Goal: Information Seeking & Learning: Understand process/instructions

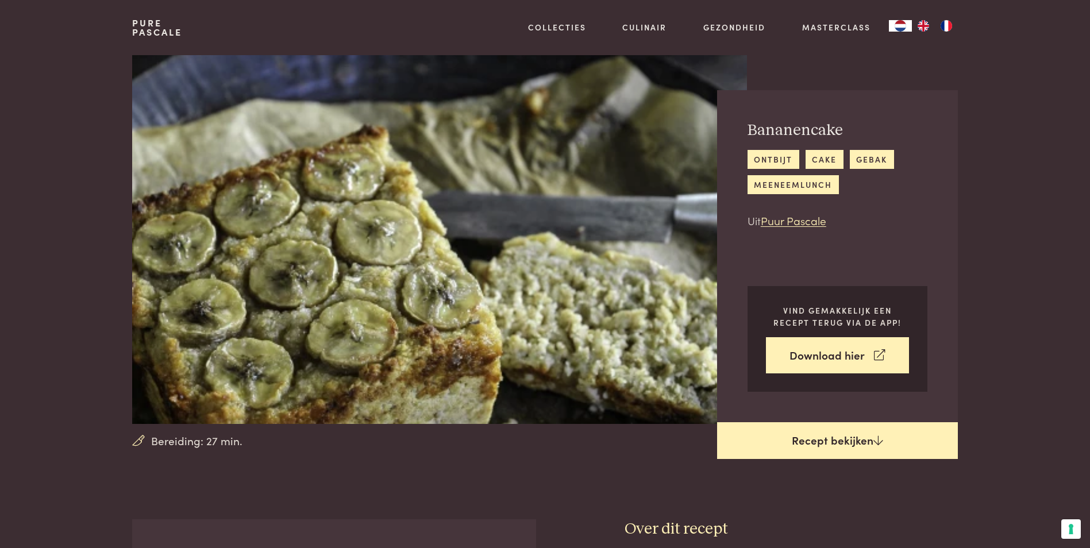
click at [820, 439] on link "Recept bekijken" at bounding box center [837, 440] width 241 height 37
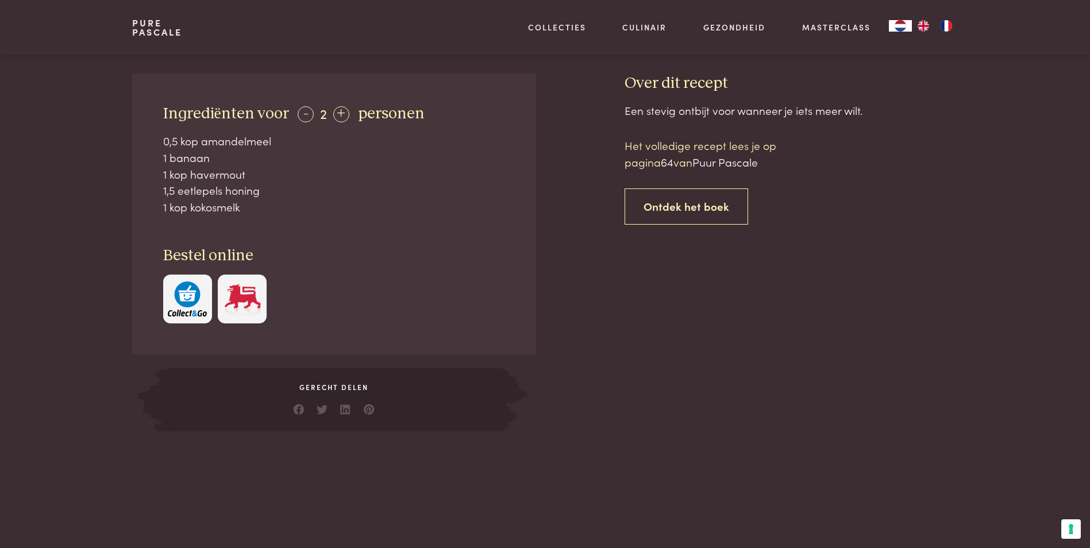
scroll to position [347, 0]
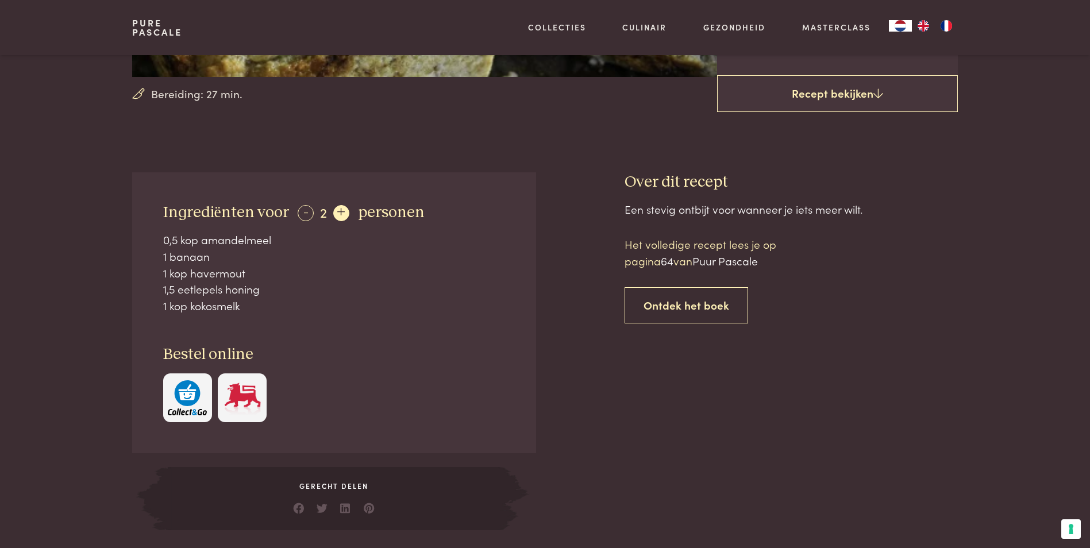
click at [341, 210] on div "+" at bounding box center [341, 213] width 16 height 16
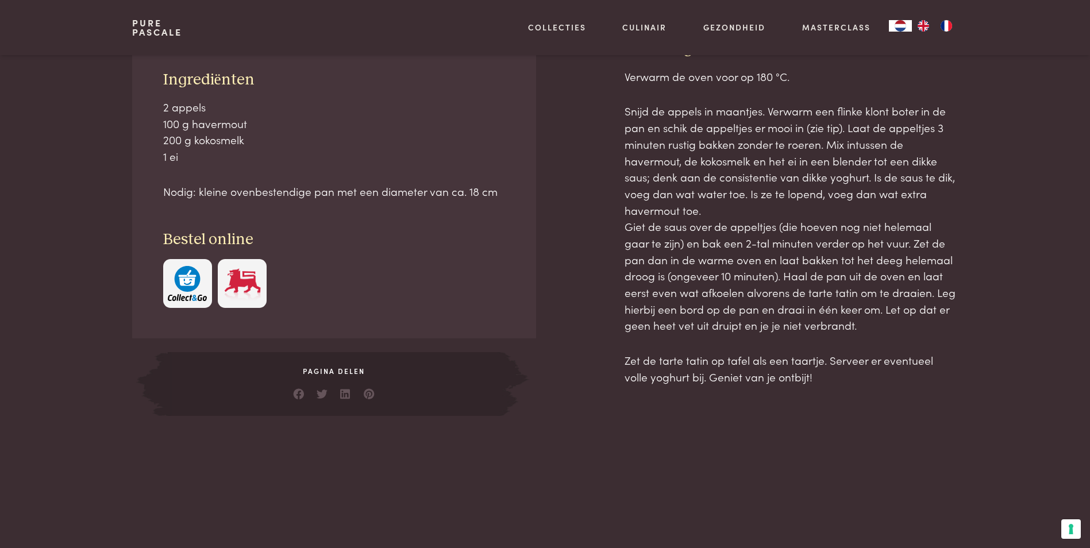
scroll to position [345, 0]
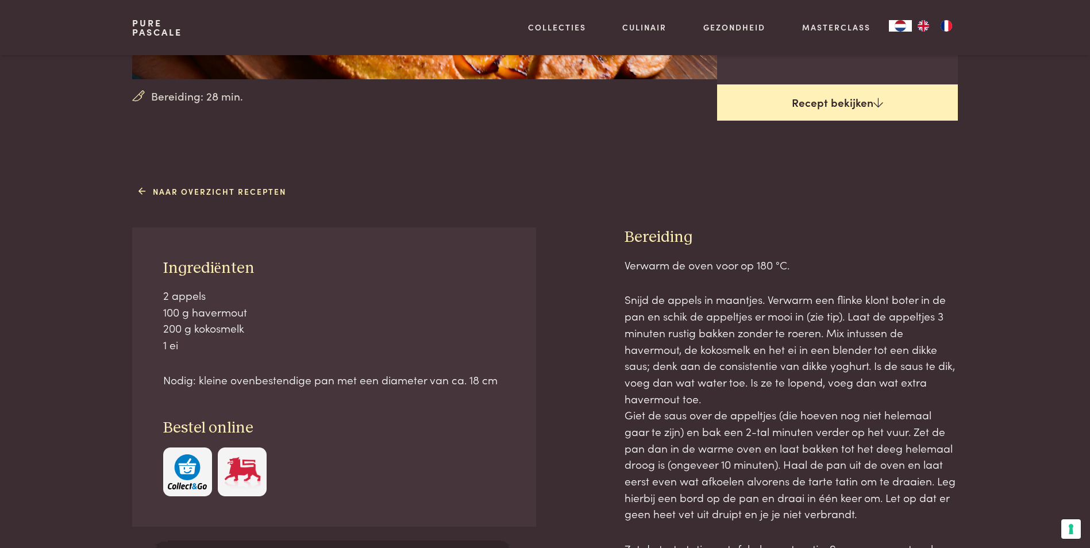
click at [838, 96] on link "Recept bekijken" at bounding box center [837, 102] width 241 height 37
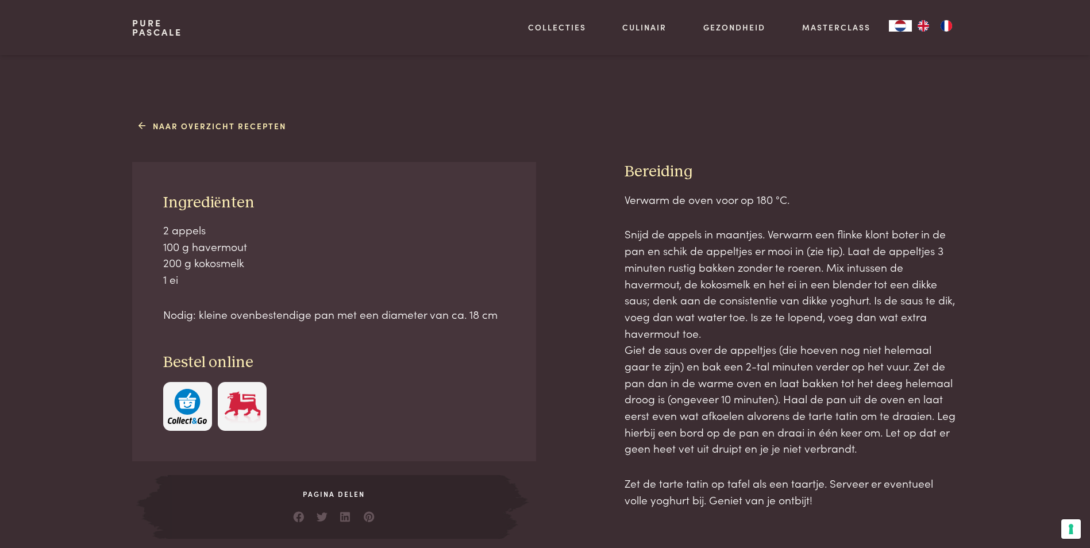
scroll to position [411, 0]
